Goal: Share content: Share content

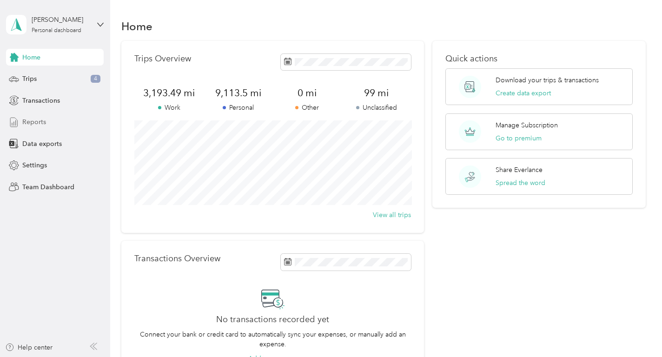
click at [33, 120] on span "Reports" at bounding box center [34, 122] width 24 height 10
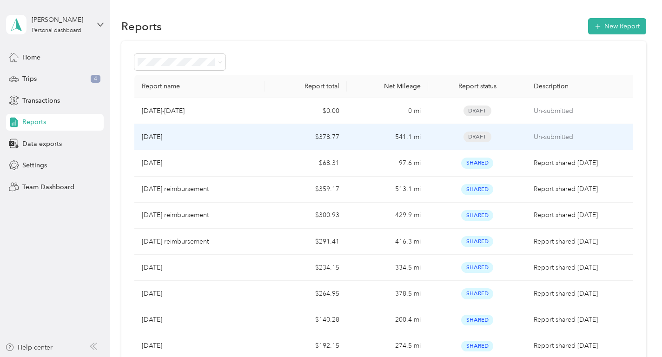
click at [256, 133] on div "[DATE]" at bounding box center [200, 137] width 116 height 10
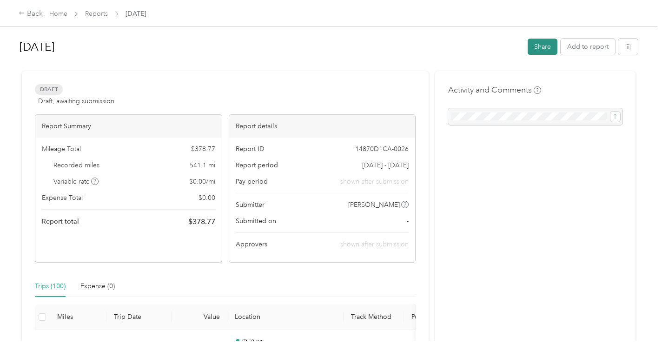
click at [543, 47] on button "Share" at bounding box center [543, 47] width 30 height 16
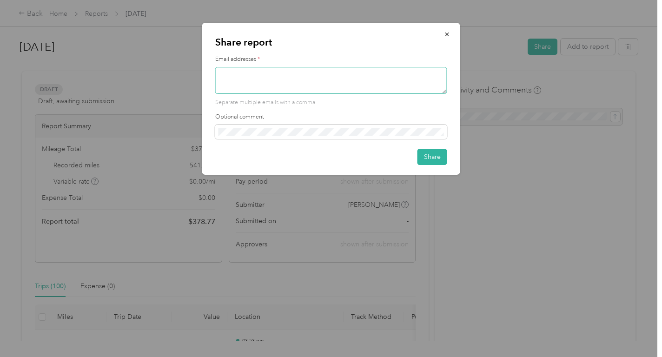
click at [232, 73] on textarea at bounding box center [331, 80] width 232 height 27
type textarea "[EMAIL_ADDRESS][DOMAIN_NAME]"
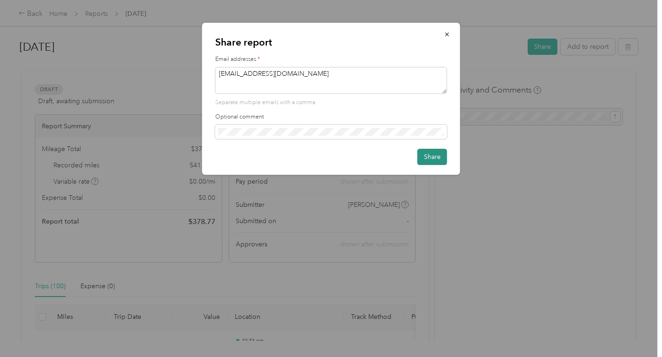
click at [441, 158] on button "Share" at bounding box center [433, 157] width 30 height 16
